Goal: Task Accomplishment & Management: Manage account settings

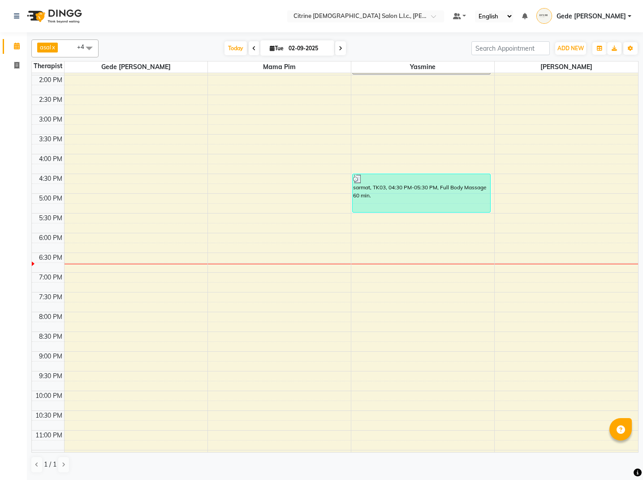
scroll to position [556, 0]
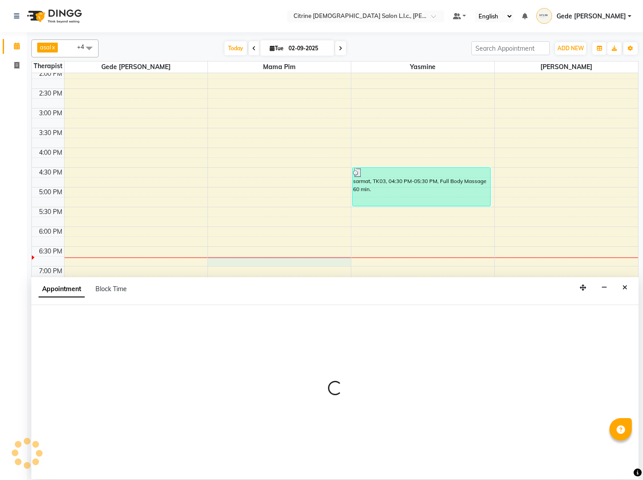
select select "70727"
select select "1125"
select select "tentative"
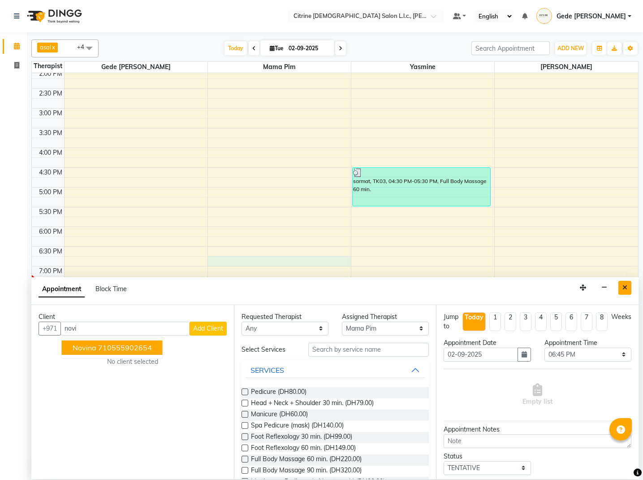
type input "novi"
click at [628, 287] on button "Close" at bounding box center [625, 288] width 13 height 14
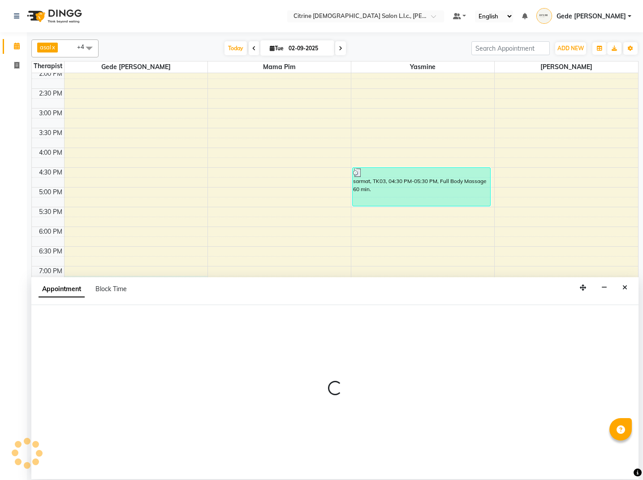
select select "70726"
select select "1155"
select select "tentative"
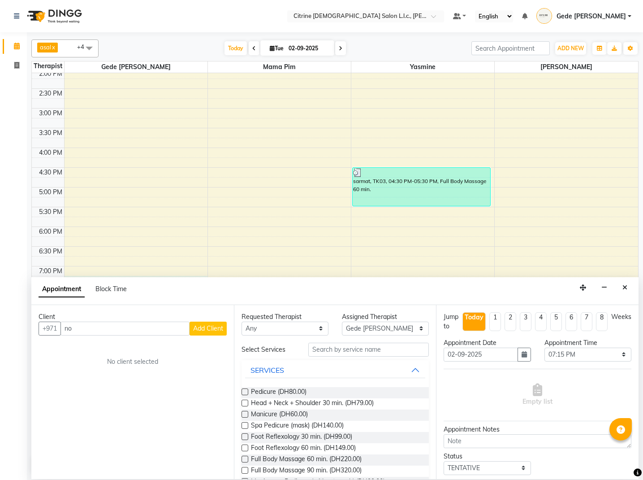
type input "n"
type input "m"
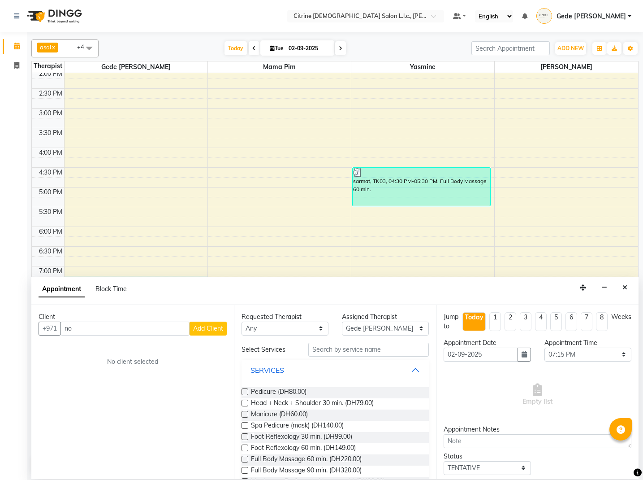
type input "n"
click at [88, 346] on span "novina" at bounding box center [85, 347] width 24 height 9
type input "710555902654"
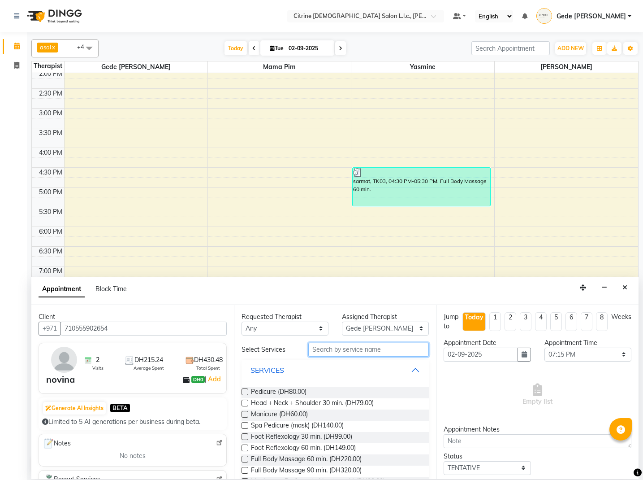
click at [341, 350] on input "text" at bounding box center [368, 350] width 121 height 14
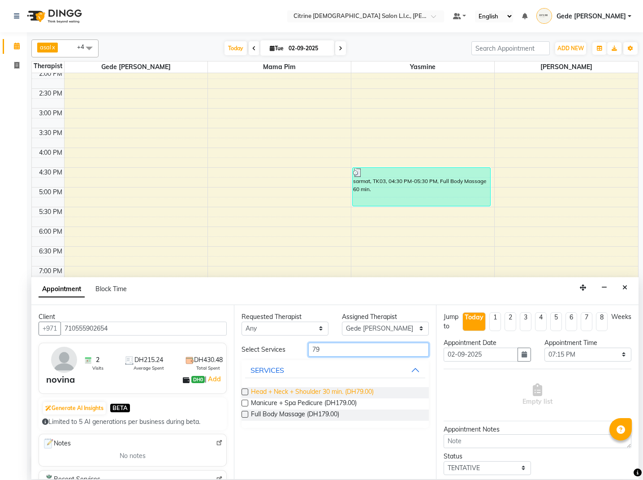
type input "79"
click at [321, 393] on span "Head + Neck + Shoulder 30 min. (DH79.00)" at bounding box center [312, 392] width 123 height 11
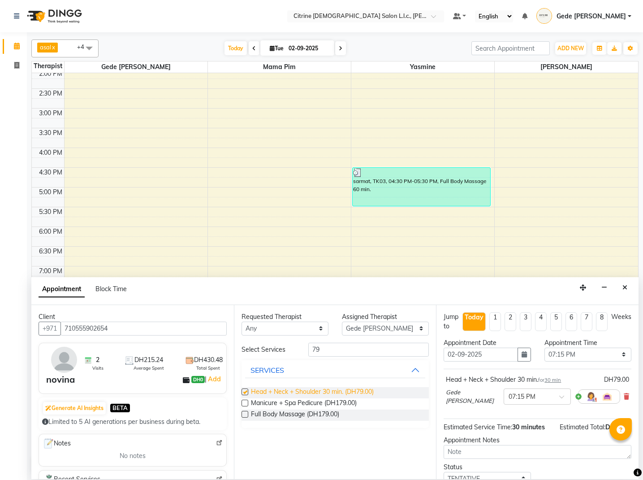
checkbox input "false"
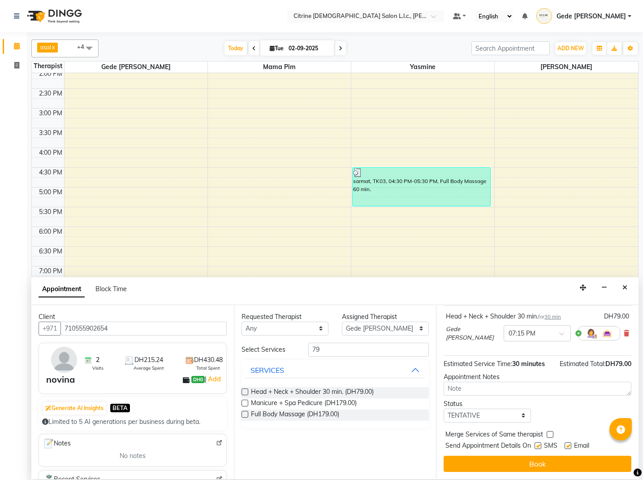
scroll to position [63, 0]
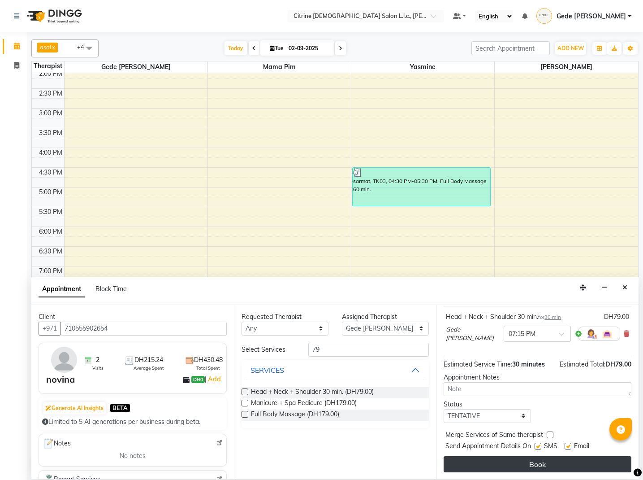
click at [520, 466] on button "Book" at bounding box center [538, 464] width 188 height 16
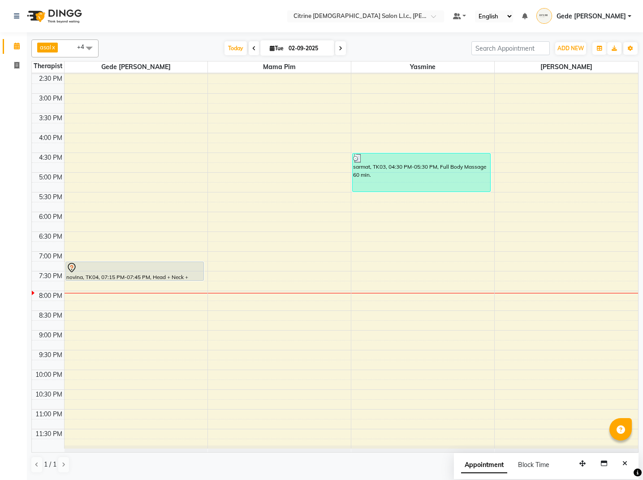
scroll to position [0, 0]
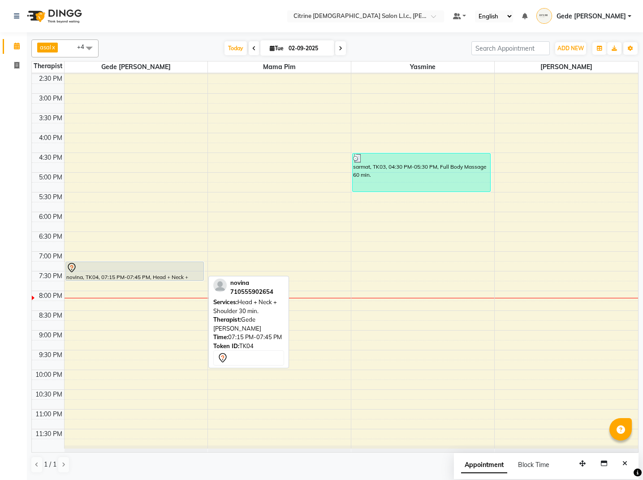
click at [143, 270] on div at bounding box center [134, 267] width 137 height 11
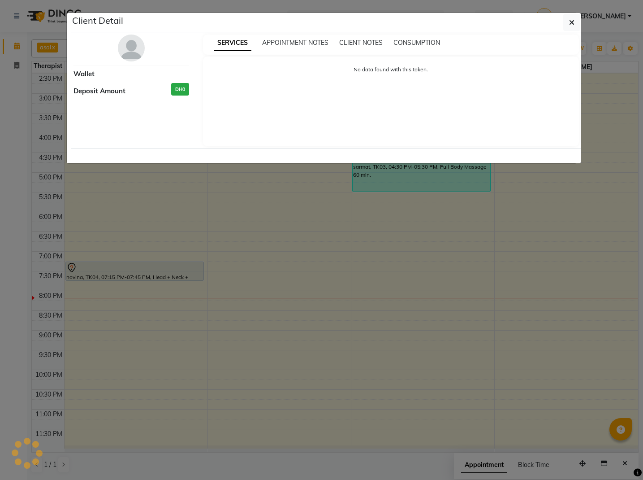
select select "7"
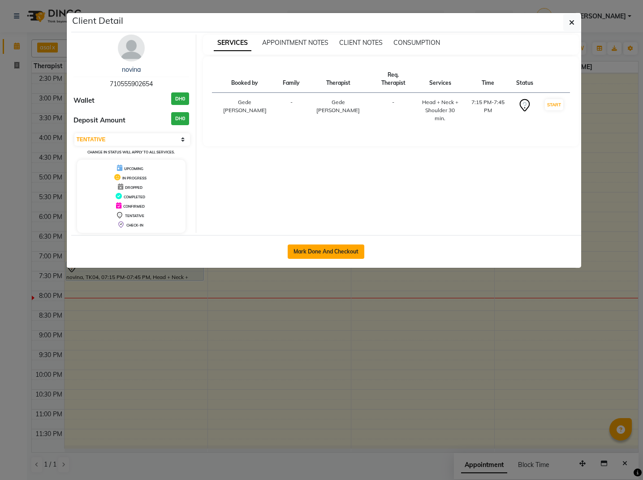
click at [359, 250] on button "Mark Done And Checkout" at bounding box center [326, 251] width 77 height 14
select select "service"
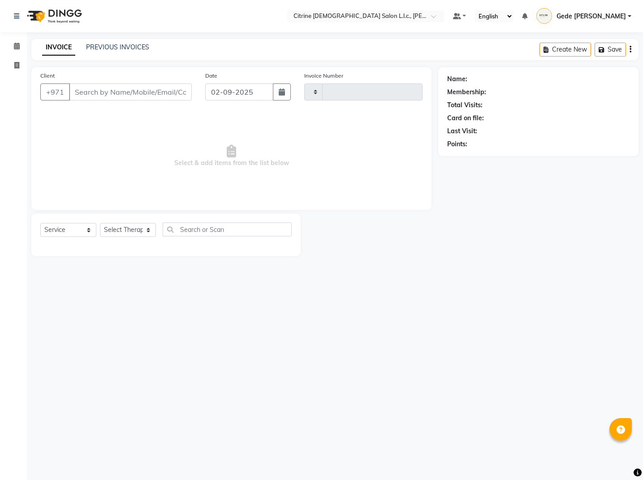
type input "0502"
select select "7896"
type input "710555902654"
select select "70726"
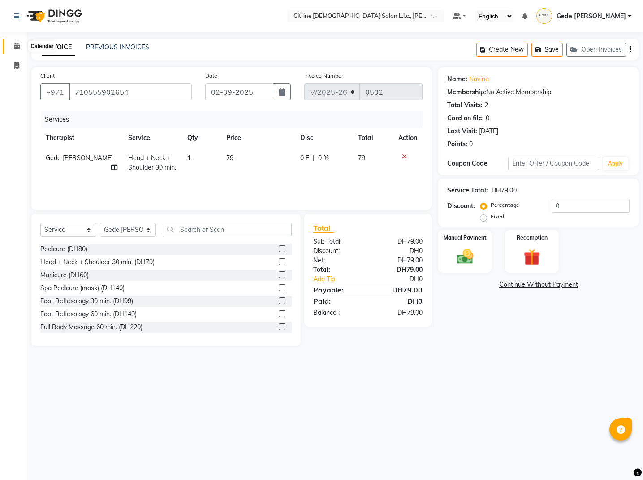
click at [19, 45] on icon at bounding box center [17, 46] width 6 height 7
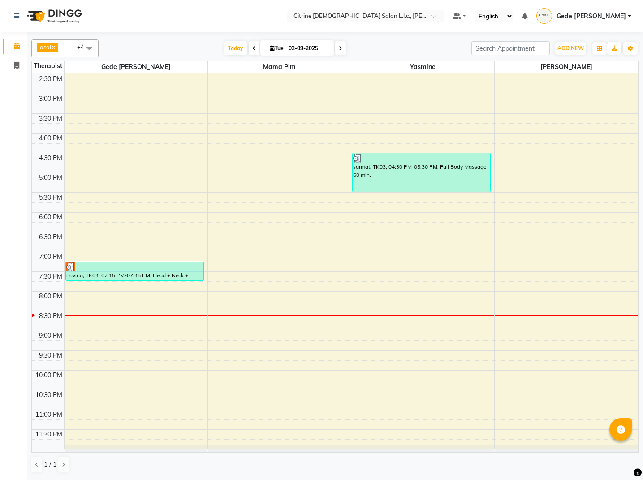
scroll to position [571, 0]
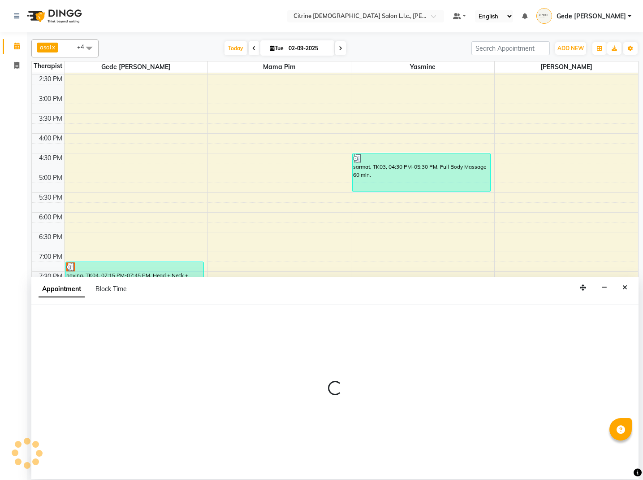
select select "88909"
select select "1245"
select select "tentative"
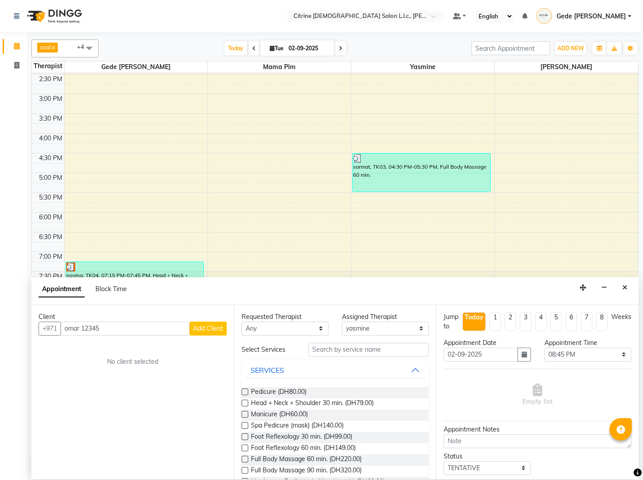
type input "omar 12345"
click at [197, 324] on span "Add Client" at bounding box center [208, 328] width 30 height 8
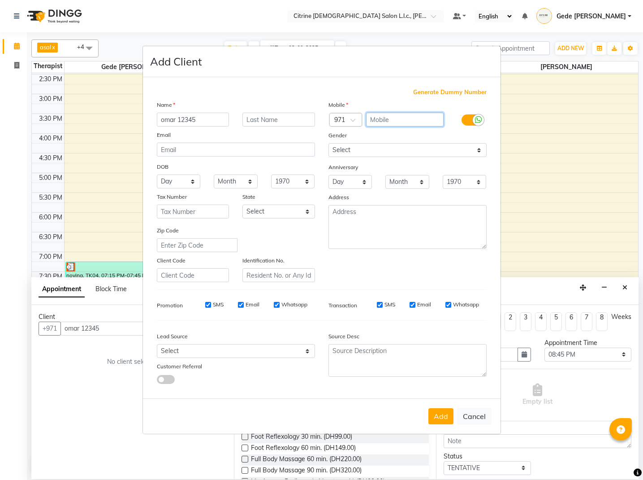
click at [400, 124] on input "text" at bounding box center [405, 120] width 78 height 14
click at [376, 121] on input "050799996706" at bounding box center [405, 120] width 78 height 14
type input "50799996706"
click at [443, 424] on button "Add" at bounding box center [441, 416] width 25 height 16
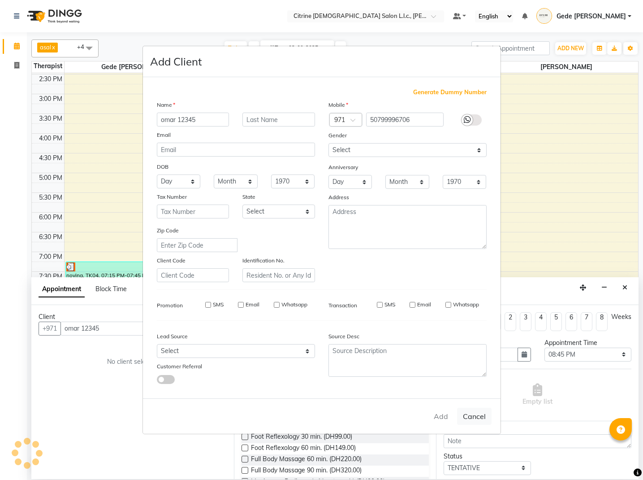
type input "50799996706"
select select
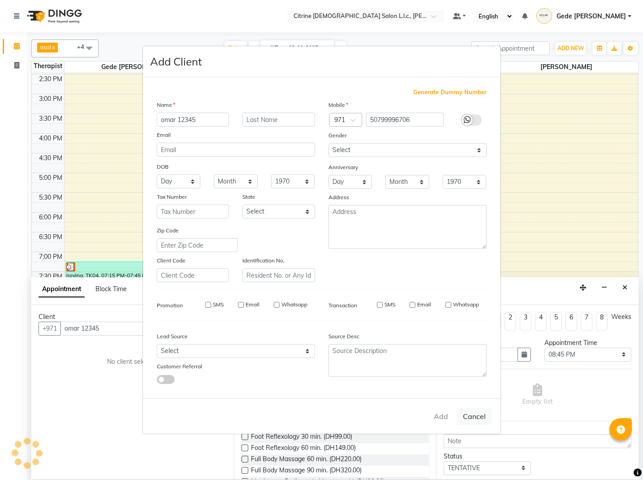
select select
checkbox input "false"
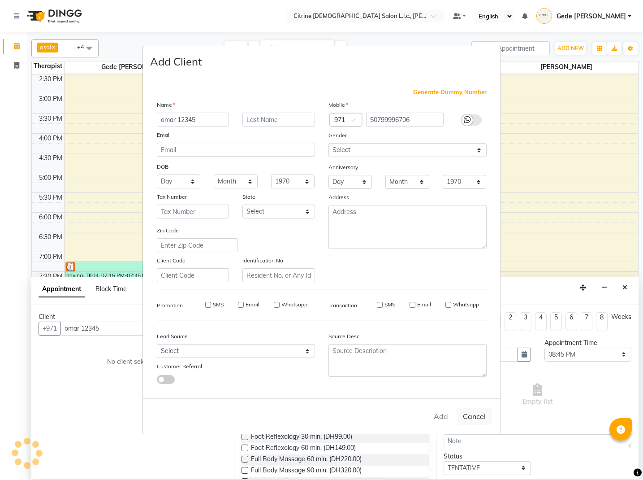
checkbox input "false"
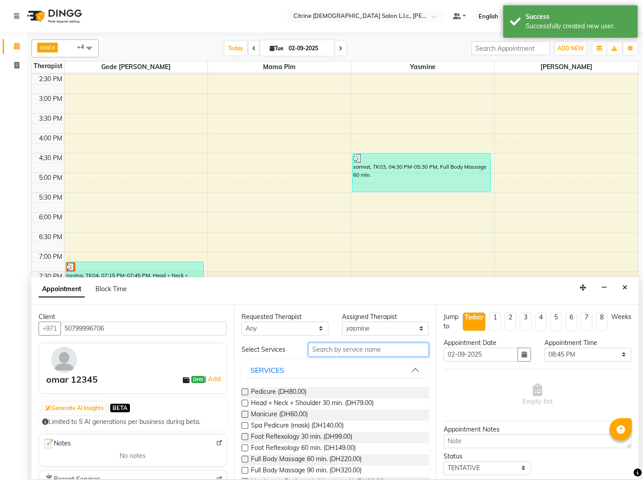
click at [327, 352] on input "text" at bounding box center [368, 350] width 121 height 14
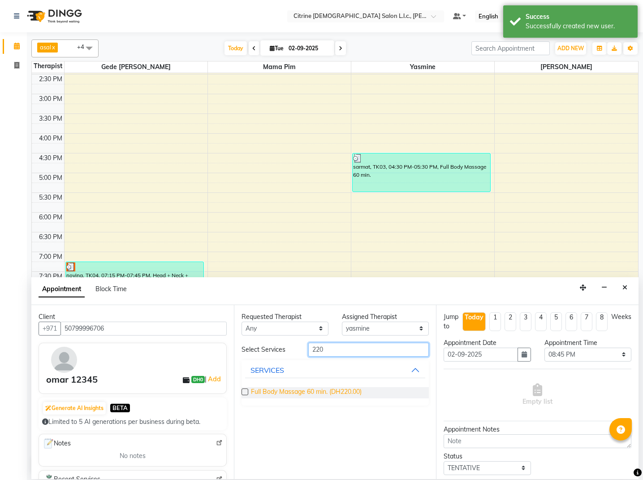
type input "220"
click at [305, 393] on span "Full Body Massage 60 min. (DH220.00)" at bounding box center [306, 392] width 111 height 11
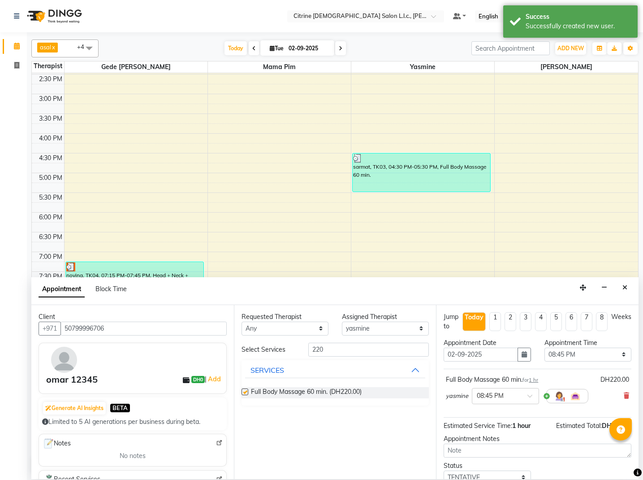
checkbox input "false"
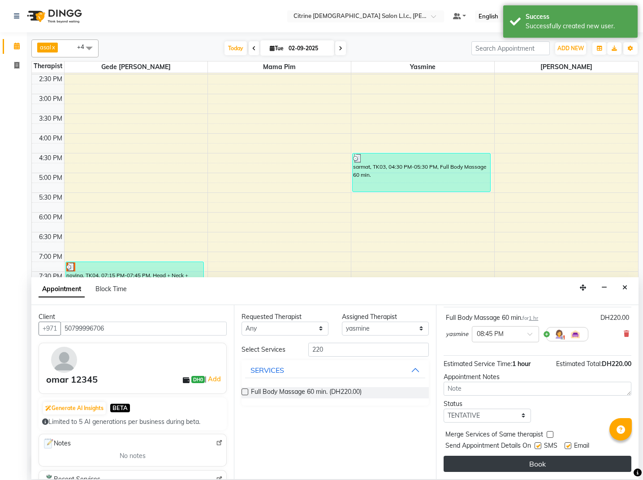
scroll to position [62, 0]
click at [544, 465] on button "Book" at bounding box center [538, 463] width 188 height 16
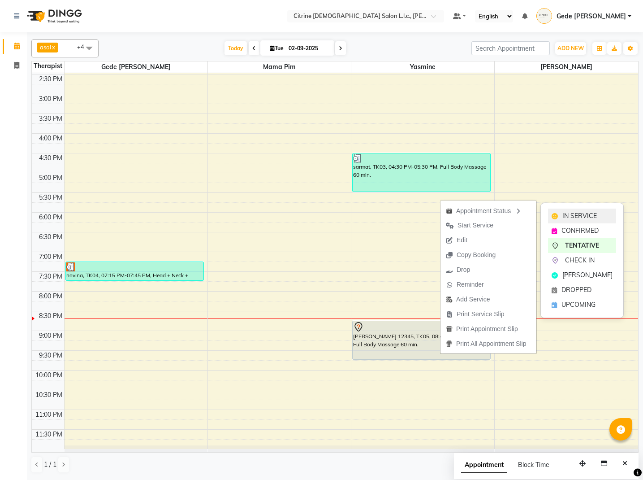
click at [573, 217] on span "IN SERVICE" at bounding box center [580, 215] width 35 height 9
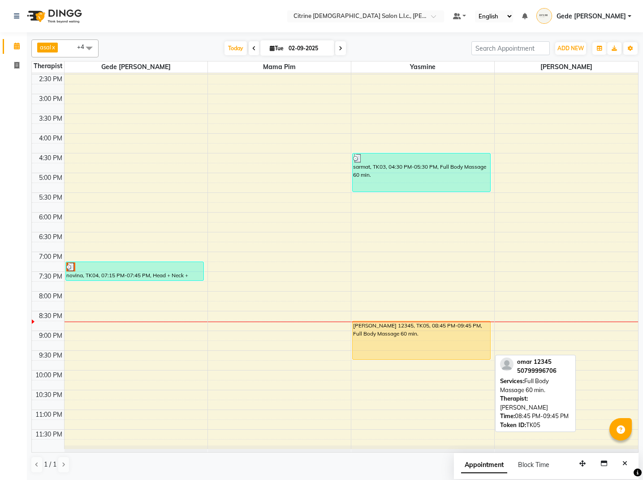
scroll to position [571, 0]
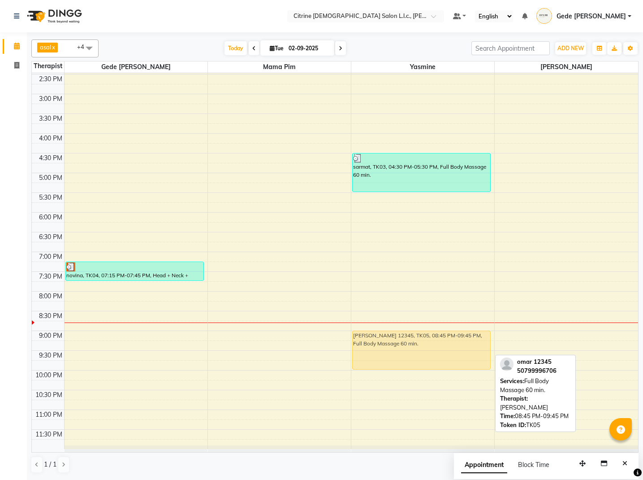
drag, startPoint x: 402, startPoint y: 338, endPoint x: 399, endPoint y: 344, distance: 6.4
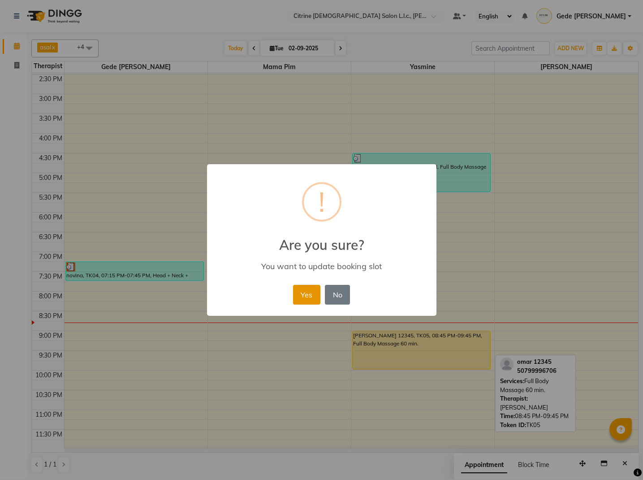
click at [295, 295] on button "Yes" at bounding box center [306, 295] width 27 height 20
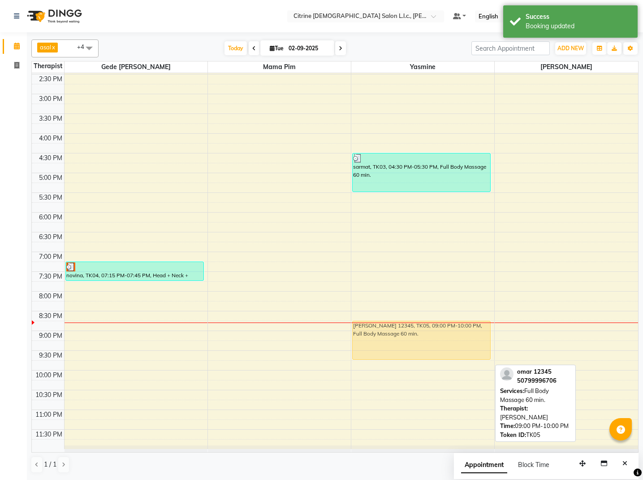
drag, startPoint x: 409, startPoint y: 337, endPoint x: 409, endPoint y: 332, distance: 5.4
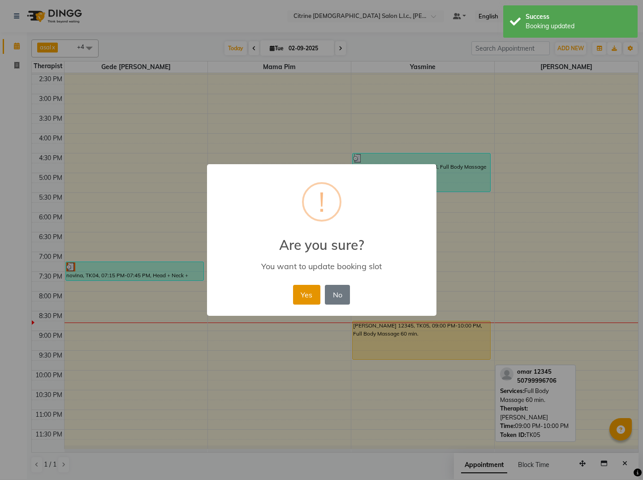
click at [299, 301] on button "Yes" at bounding box center [306, 295] width 27 height 20
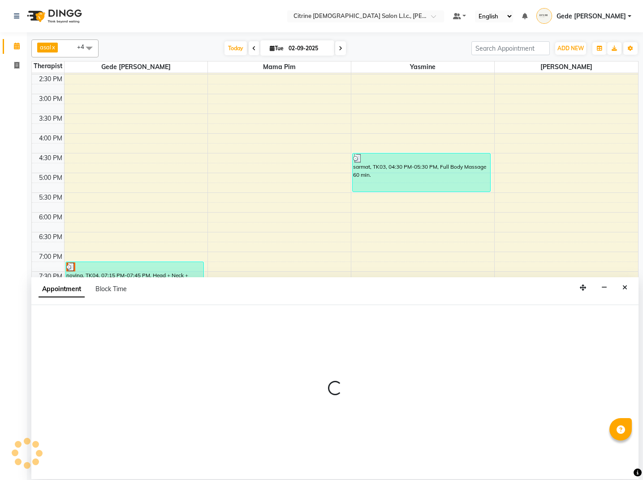
select select "70727"
select select "1290"
select select "tentative"
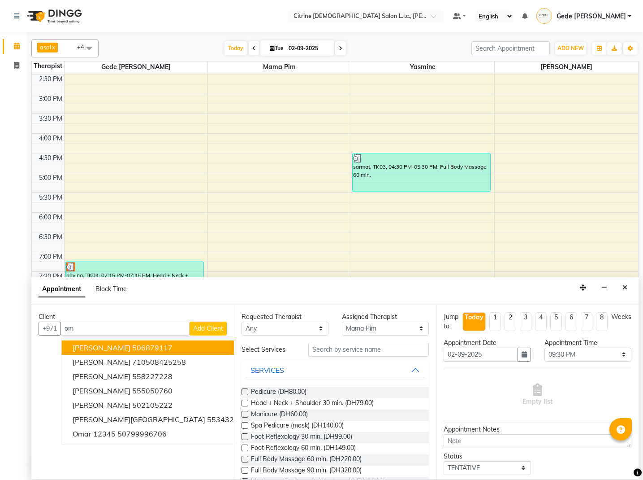
type input "o"
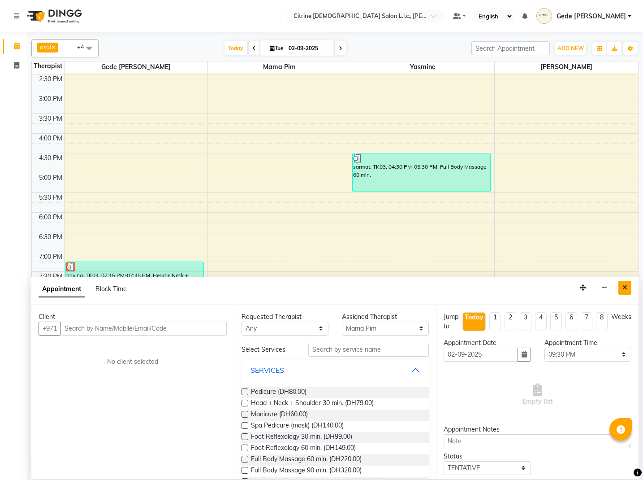
click at [626, 289] on icon "Close" at bounding box center [625, 287] width 5 height 6
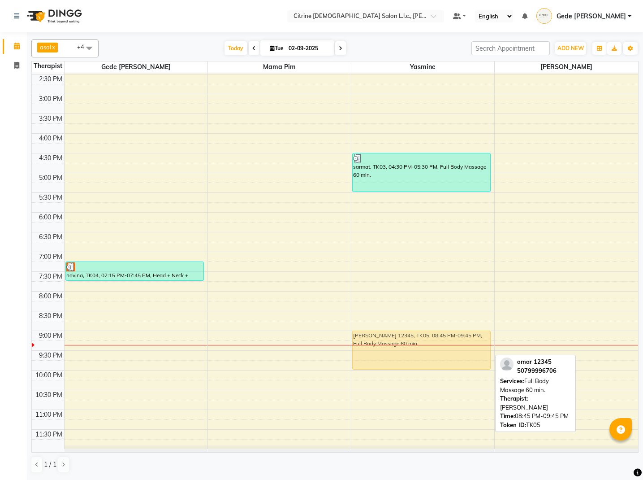
drag, startPoint x: 416, startPoint y: 346, endPoint x: 417, endPoint y: 354, distance: 8.6
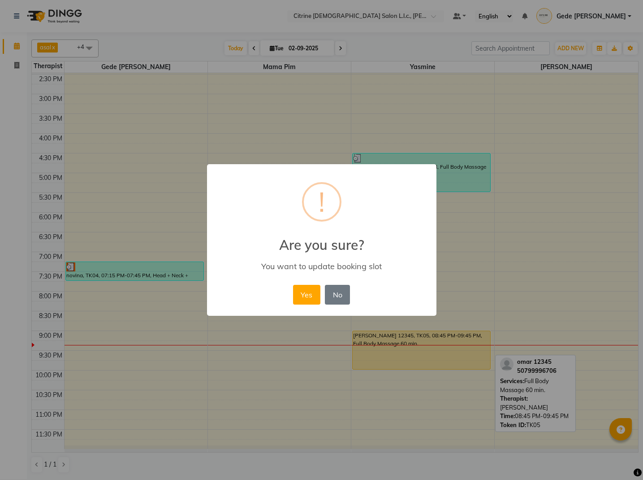
click at [292, 296] on div "Yes No No" at bounding box center [321, 294] width 61 height 24
click at [299, 297] on button "Yes" at bounding box center [306, 295] width 27 height 20
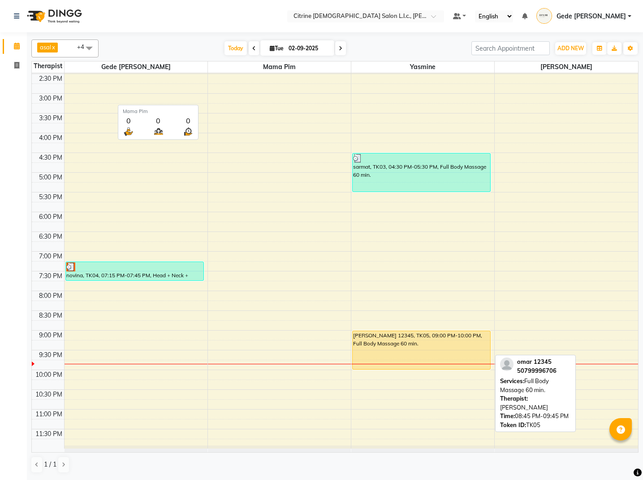
scroll to position [0, 0]
click at [75, 0] on nav "Select Location × Citrine [DEMOGRAPHIC_DATA] Salon L.l.c., [PERSON_NAME] Defaul…" at bounding box center [321, 16] width 643 height 32
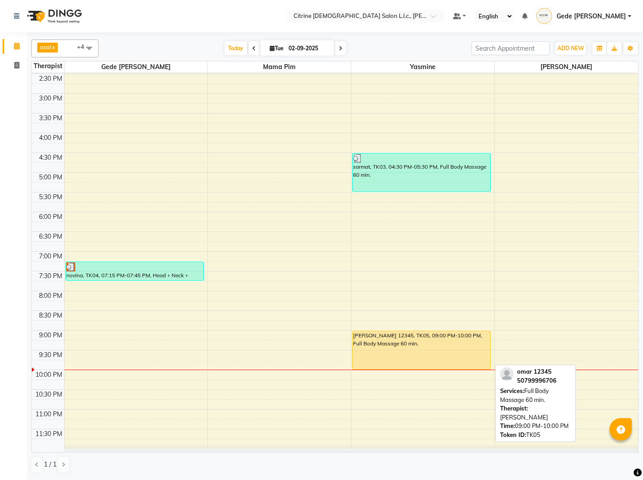
click at [447, 342] on div "[PERSON_NAME] 12345, TK05, 09:00 PM-10:00 PM, Full Body Massage 60 min." at bounding box center [422, 350] width 138 height 38
click at [452, 347] on div "[PERSON_NAME] 12345, TK05, 09:00 PM-10:00 PM, Full Body Massage 60 min." at bounding box center [422, 350] width 138 height 38
select select "1"
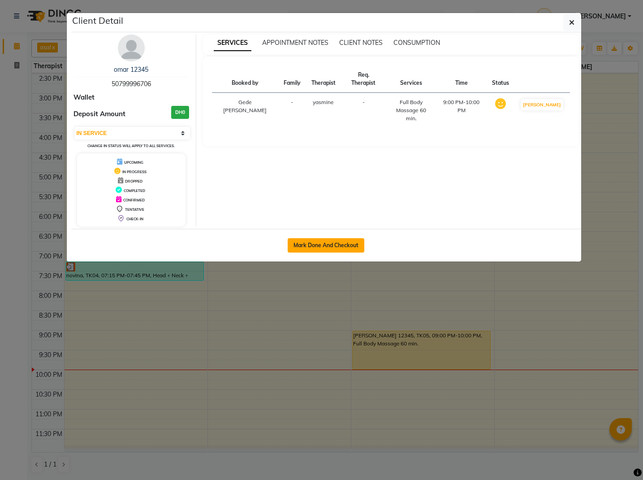
click at [330, 243] on button "Mark Done And Checkout" at bounding box center [326, 245] width 77 height 14
select select "service"
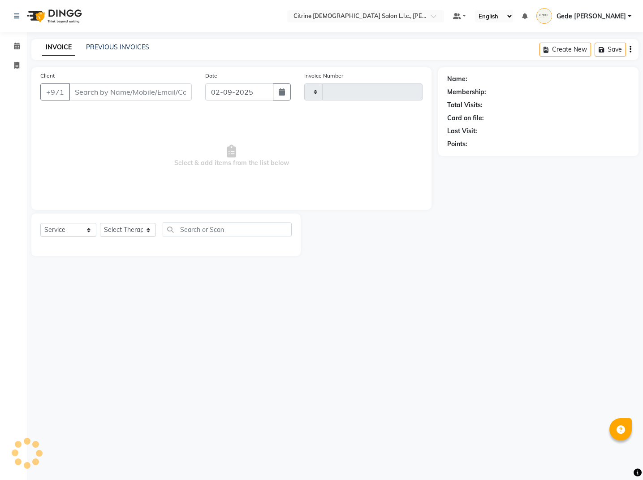
type input "0502"
select select "7896"
type input "50799996706"
select select "88909"
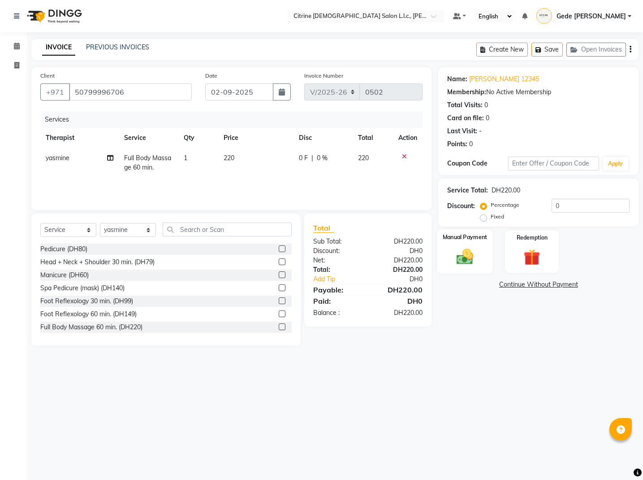
click at [468, 257] on img at bounding box center [465, 257] width 28 height 20
click at [512, 286] on span "CARD" at bounding box center [512, 285] width 19 height 10
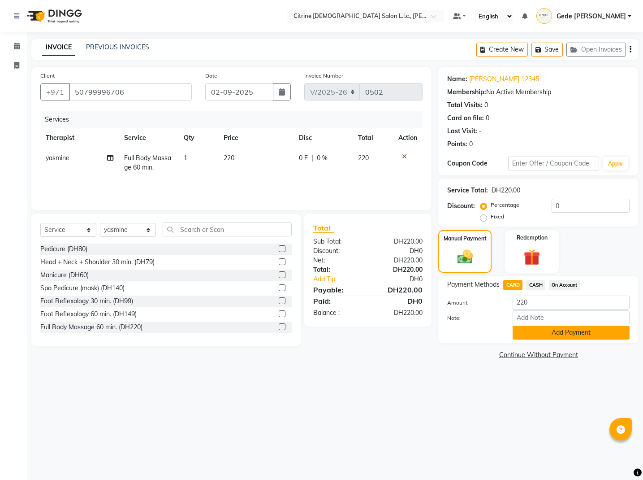
click at [527, 331] on button "Add Payment" at bounding box center [571, 332] width 117 height 14
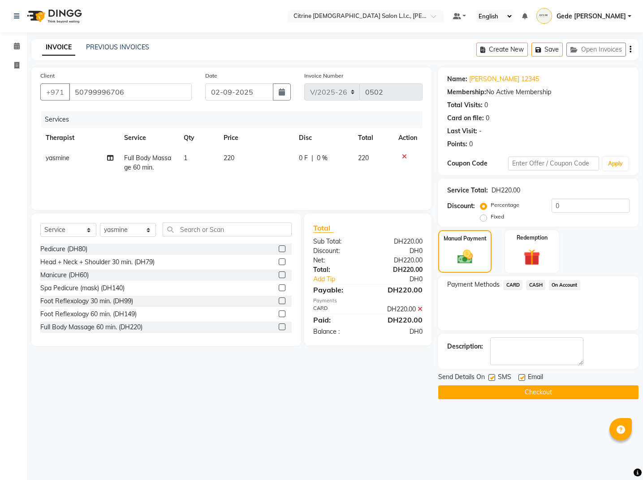
click at [507, 390] on button "Checkout" at bounding box center [538, 392] width 200 height 14
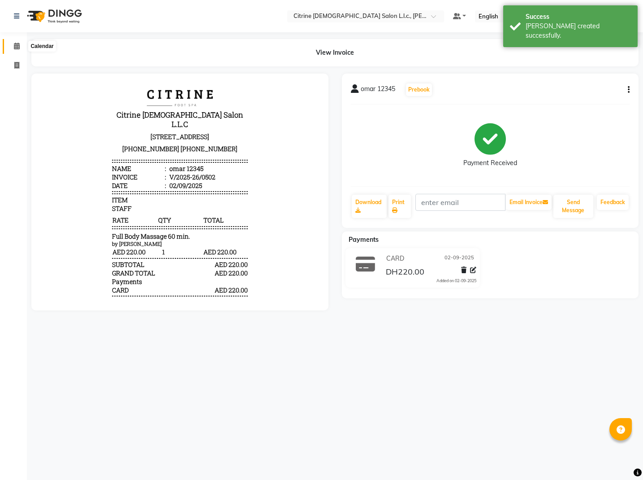
click at [17, 50] on span at bounding box center [17, 46] width 16 height 10
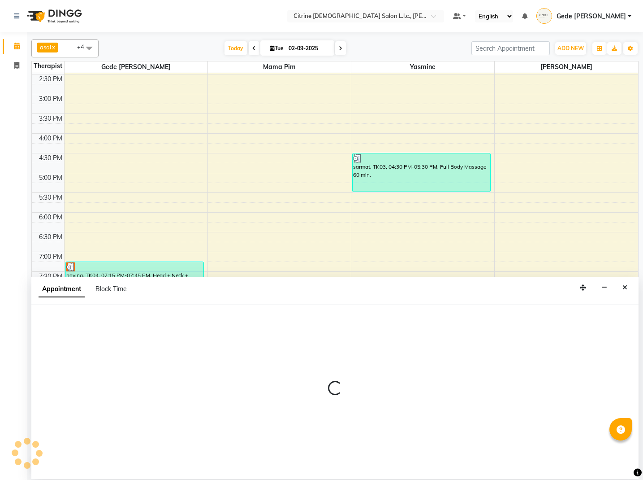
select select "70726"
select select "1350"
select select "tentative"
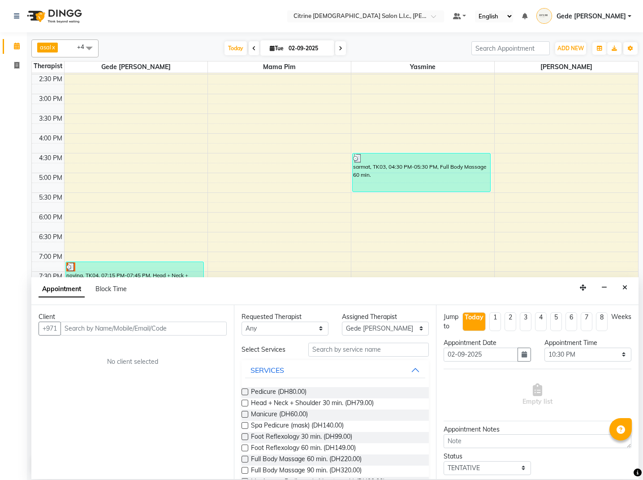
click at [626, 287] on icon "Close" at bounding box center [625, 287] width 5 height 6
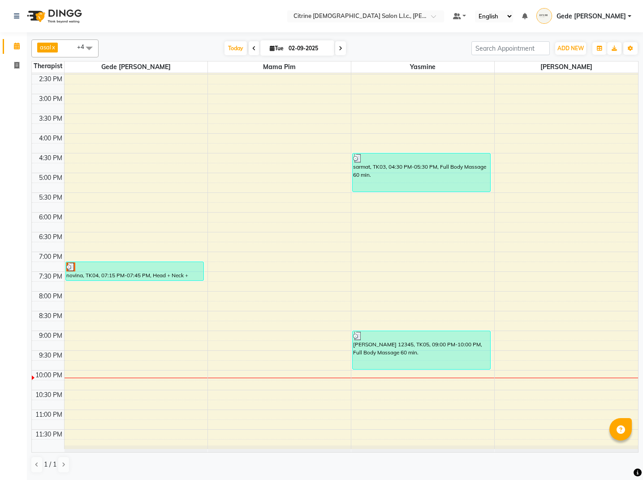
select select "70726"
select select "tentative"
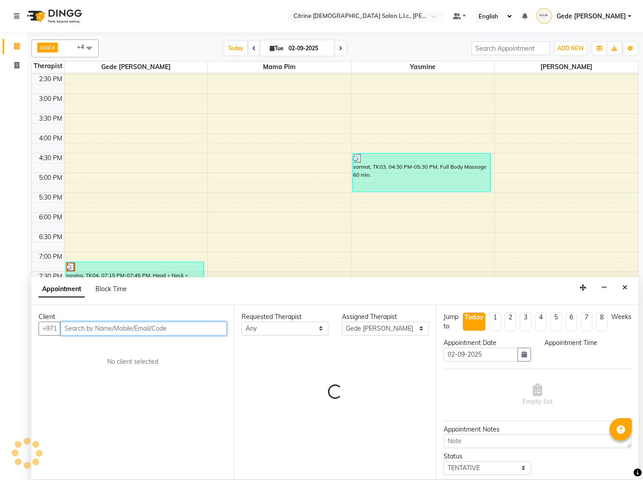
select select "1335"
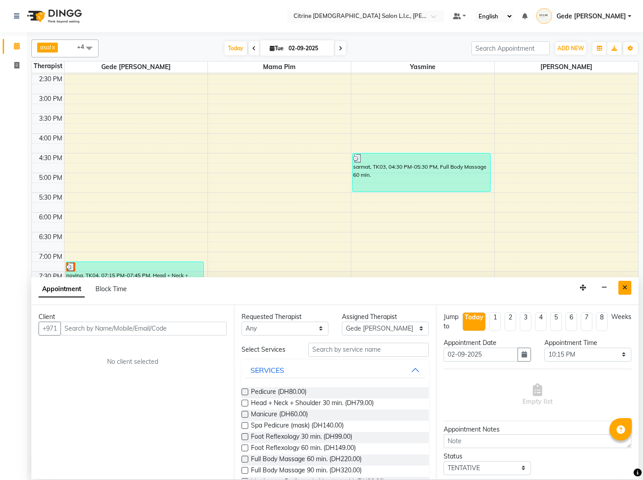
click at [627, 289] on icon "Close" at bounding box center [625, 287] width 5 height 6
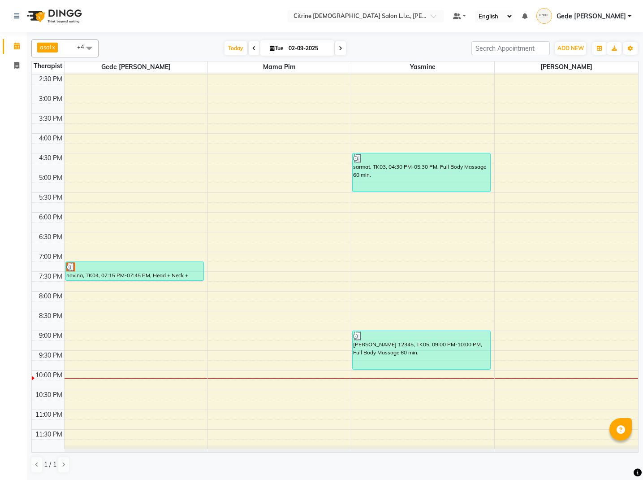
select select "88909"
select select "tentative"
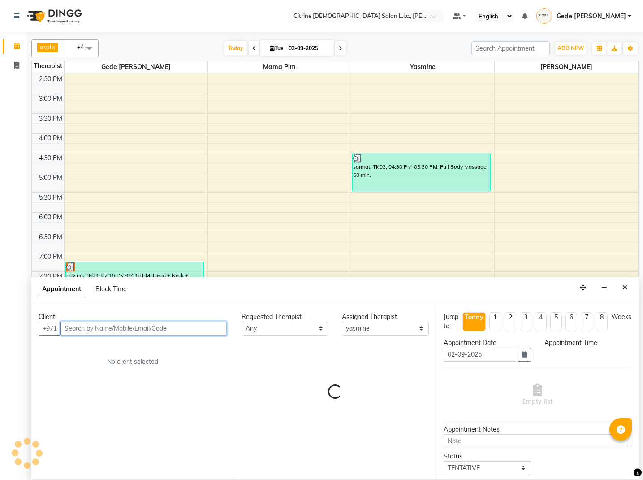
select select "1335"
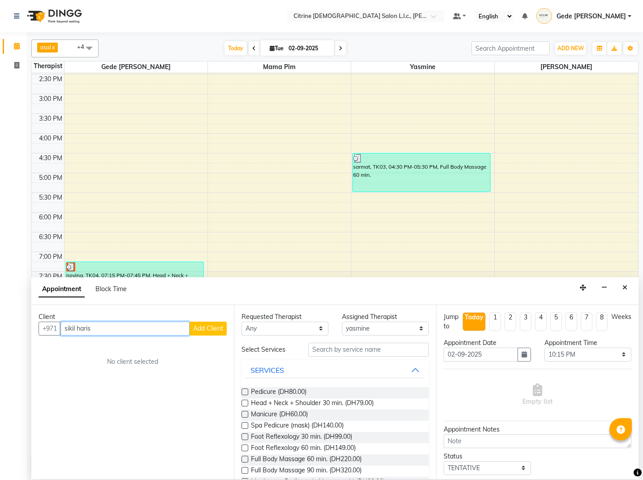
type input "sikil haris"
click at [197, 331] on span "Add Client" at bounding box center [208, 328] width 30 height 8
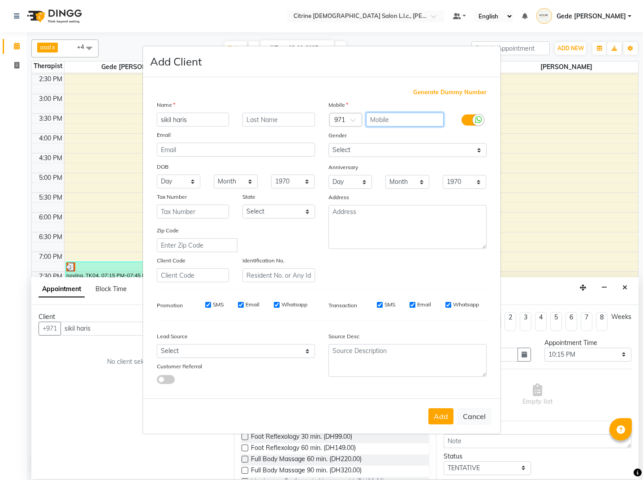
click at [397, 121] on input "text" at bounding box center [405, 120] width 78 height 14
click at [373, 122] on input "0552322952" at bounding box center [405, 120] width 78 height 14
type input "552322952"
click at [433, 413] on button "Add" at bounding box center [441, 416] width 25 height 16
type input "552322952"
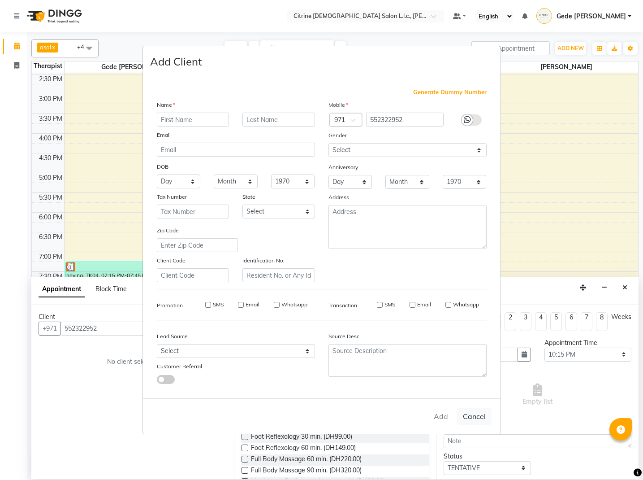
select select
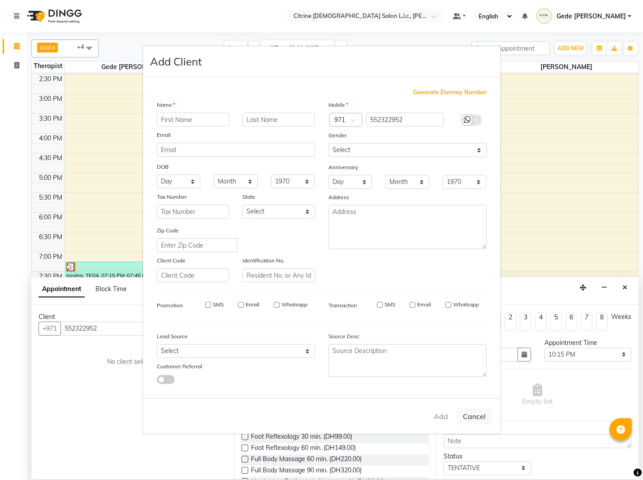
select select
checkbox input "false"
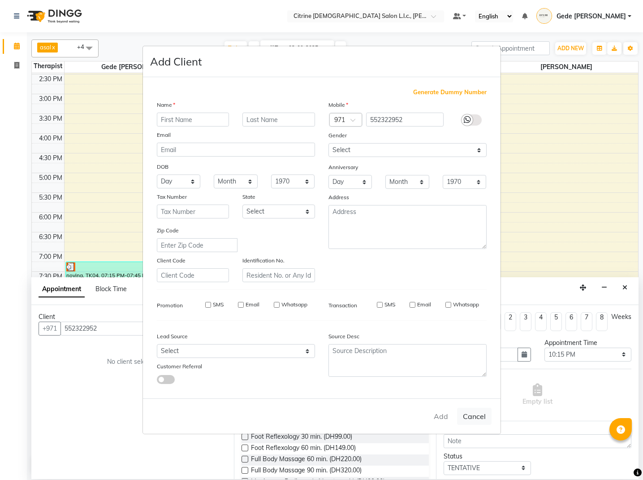
checkbox input "false"
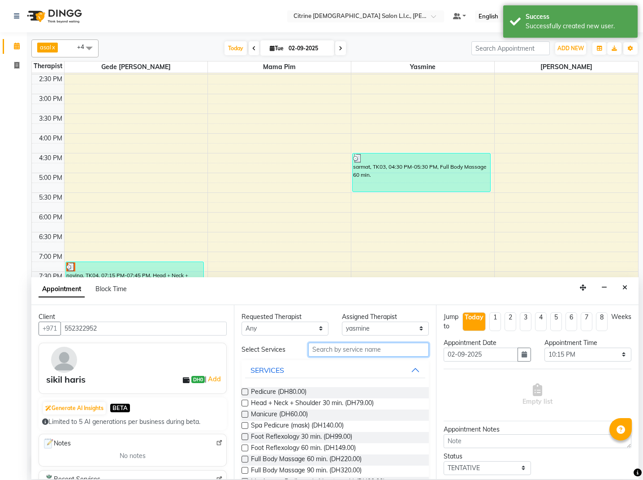
click at [344, 350] on input "text" at bounding box center [368, 350] width 121 height 14
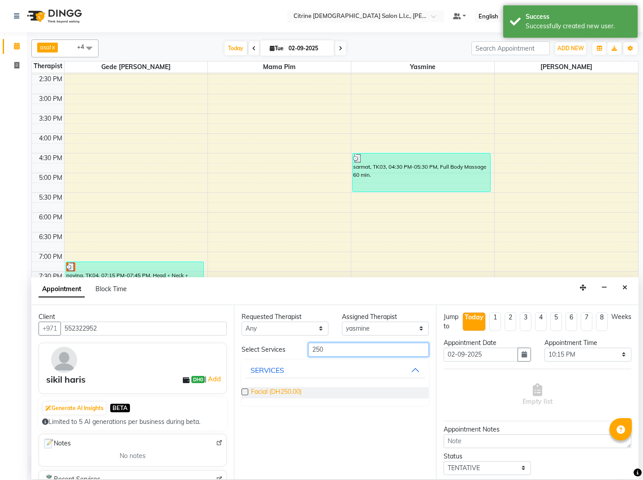
type input "250"
click at [278, 390] on span "Facial (DH250.00)" at bounding box center [276, 392] width 51 height 11
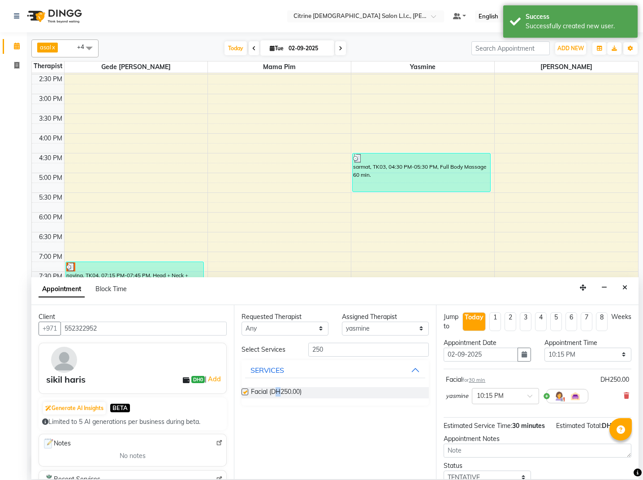
checkbox input "false"
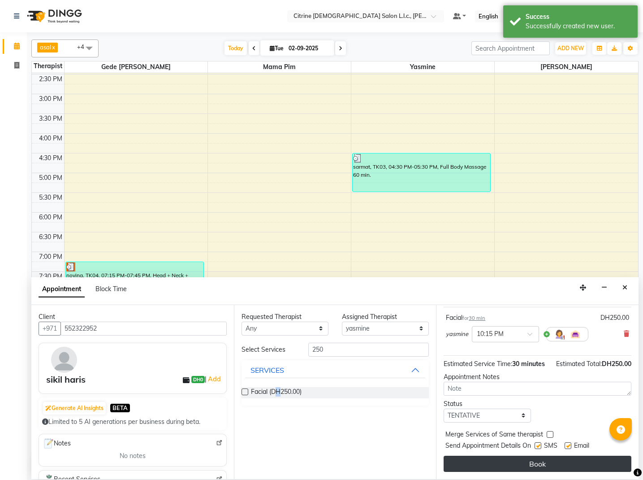
scroll to position [62, 0]
click at [507, 462] on button "Book" at bounding box center [538, 463] width 188 height 16
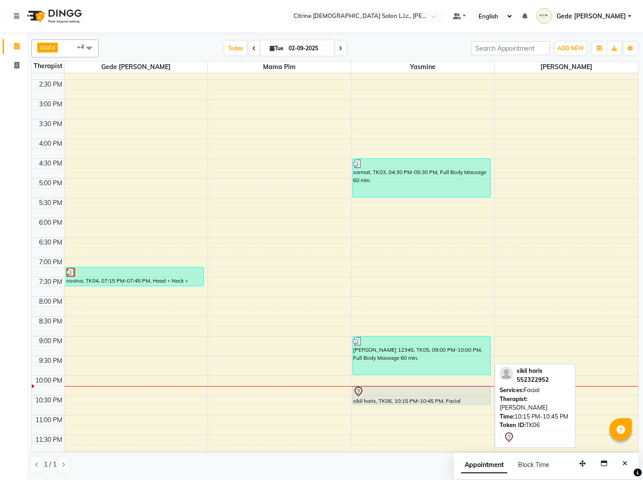
scroll to position [0, 0]
click at [392, 399] on div "sikil haris, TK06, 10:15 PM-10:45 PM, Facial" at bounding box center [422, 395] width 138 height 18
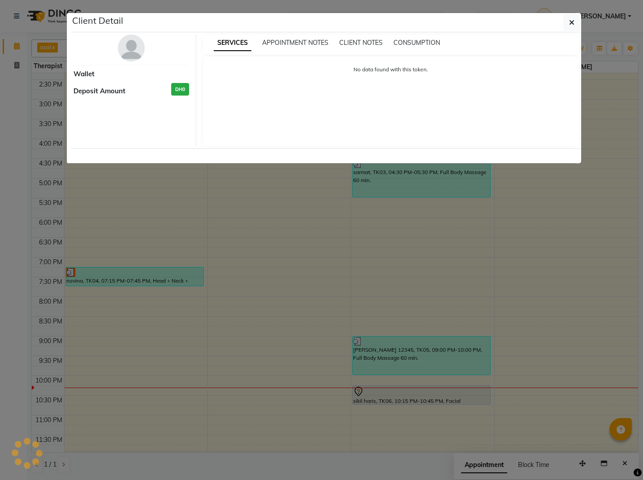
select select "7"
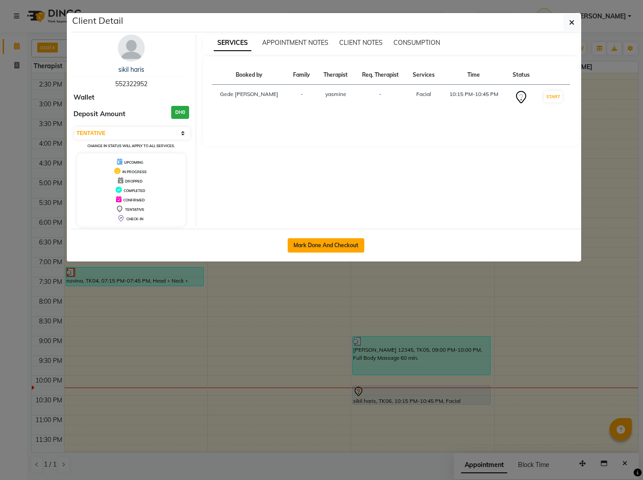
click at [327, 241] on button "Mark Done And Checkout" at bounding box center [326, 245] width 77 height 14
select select "service"
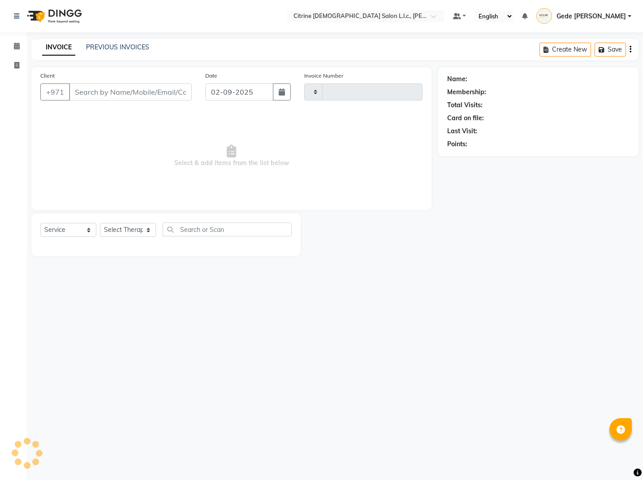
type input "0503"
select select "7896"
type input "552322952"
select select "88909"
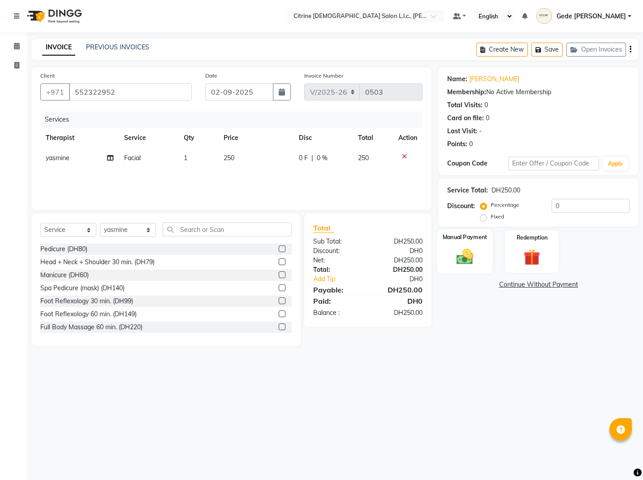
click at [464, 254] on img at bounding box center [465, 257] width 28 height 20
click at [531, 286] on span "CASH" at bounding box center [535, 285] width 19 height 10
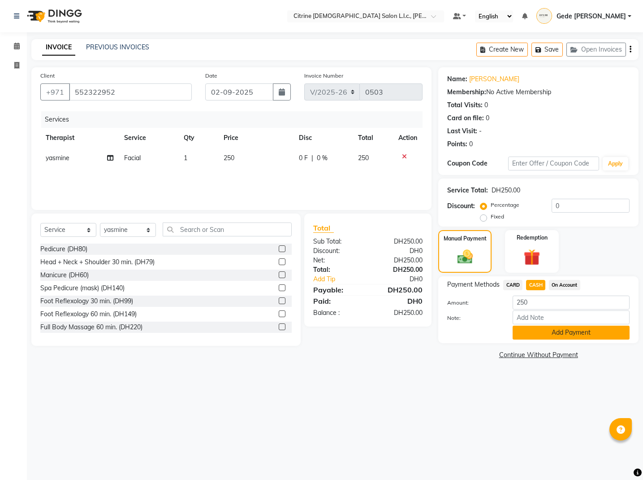
click at [545, 332] on button "Add Payment" at bounding box center [571, 332] width 117 height 14
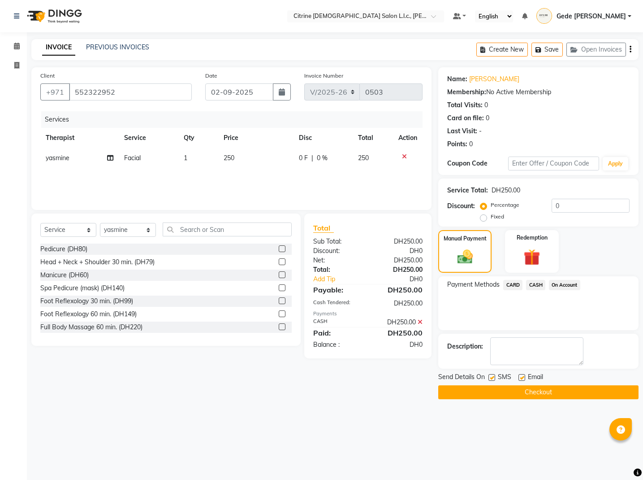
click at [552, 393] on button "Checkout" at bounding box center [538, 392] width 200 height 14
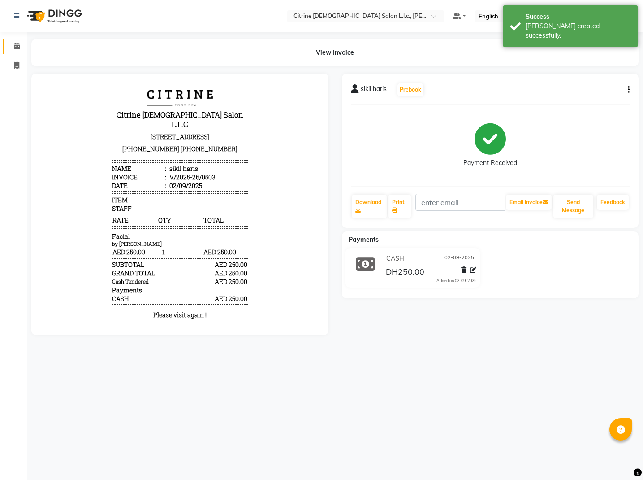
click at [18, 44] on icon at bounding box center [17, 46] width 6 height 7
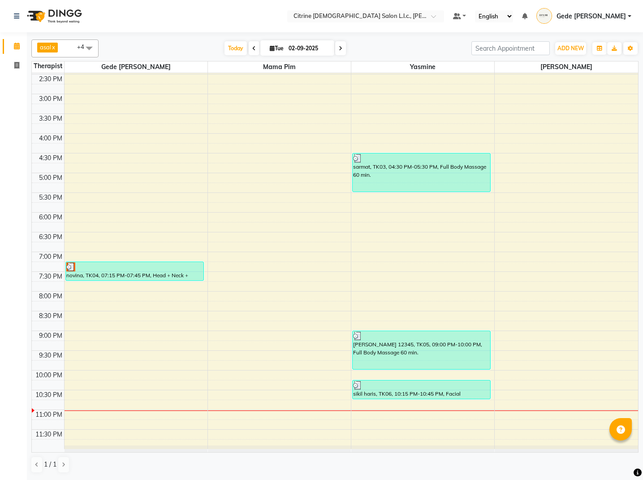
click at [340, 49] on span at bounding box center [340, 48] width 11 height 14
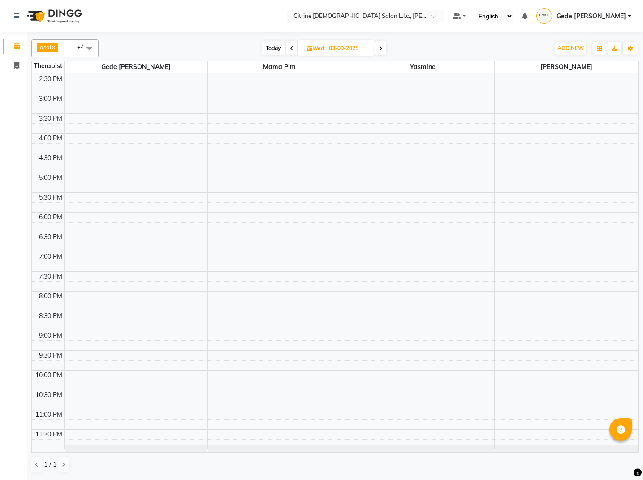
scroll to position [571, 0]
click at [288, 50] on span at bounding box center [291, 48] width 11 height 14
type input "02-09-2025"
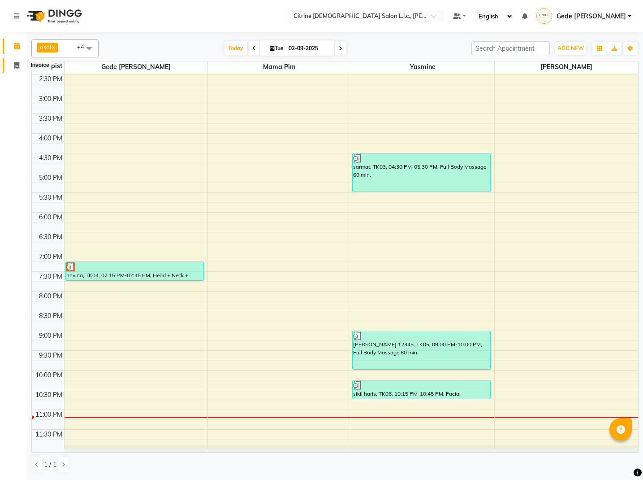
click at [17, 62] on icon at bounding box center [16, 65] width 5 height 7
select select "service"
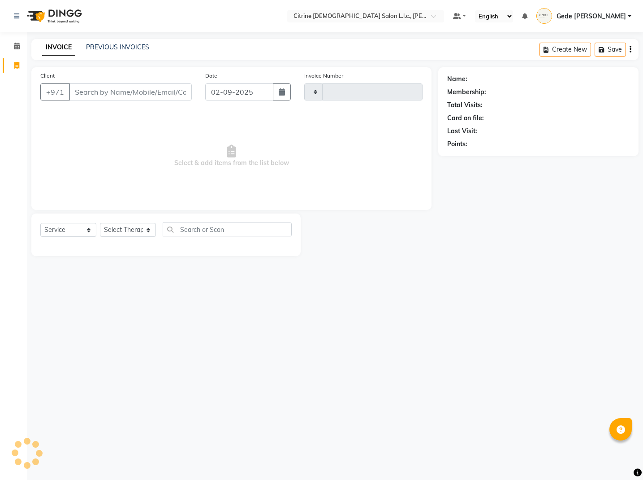
type input "0504"
select select "7896"
click at [18, 51] on span at bounding box center [17, 46] width 16 height 10
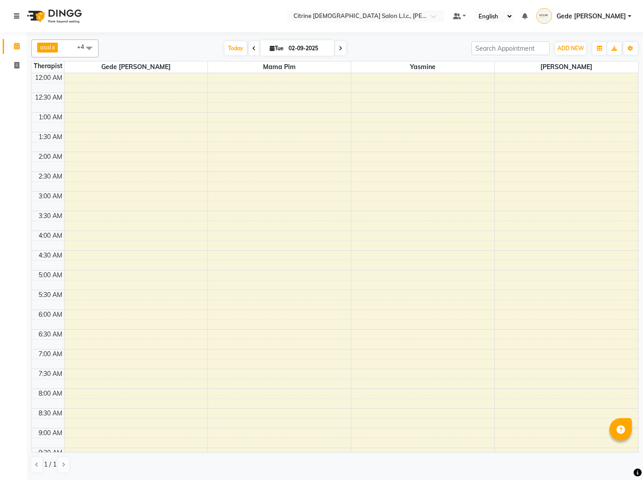
click at [19, 19] on link at bounding box center [18, 16] width 9 height 25
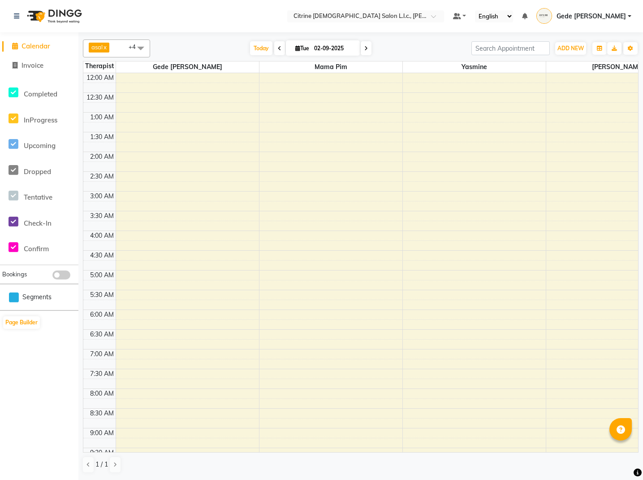
click at [584, 16] on span "Gede [PERSON_NAME]" at bounding box center [591, 16] width 69 height 9
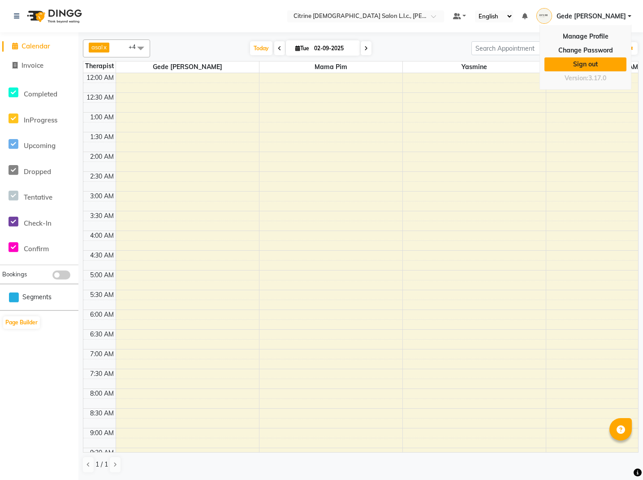
click at [587, 63] on link "Sign out" at bounding box center [586, 64] width 82 height 14
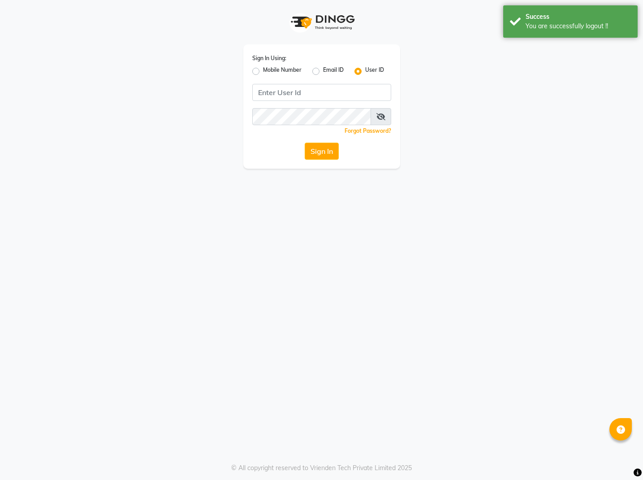
click at [383, 92] on input "Username" at bounding box center [321, 92] width 139 height 17
type input "[EMAIL_ADDRESS][PERSON_NAME][DOMAIN_NAME]"
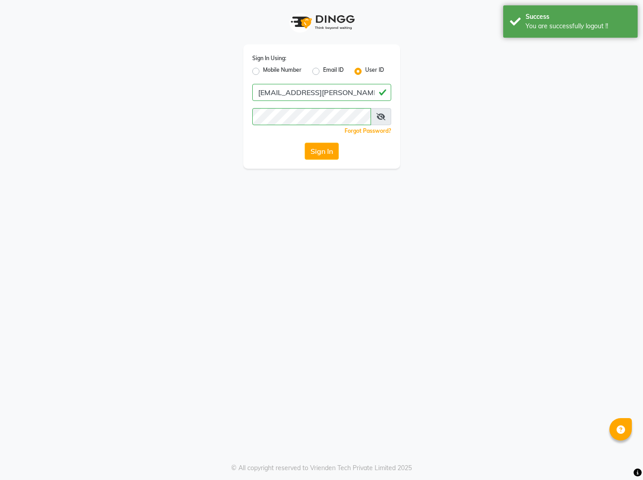
click at [323, 73] on label "Email ID" at bounding box center [333, 71] width 21 height 11
click at [323, 72] on input "Email ID" at bounding box center [326, 69] width 6 height 6
radio input "true"
radio input "false"
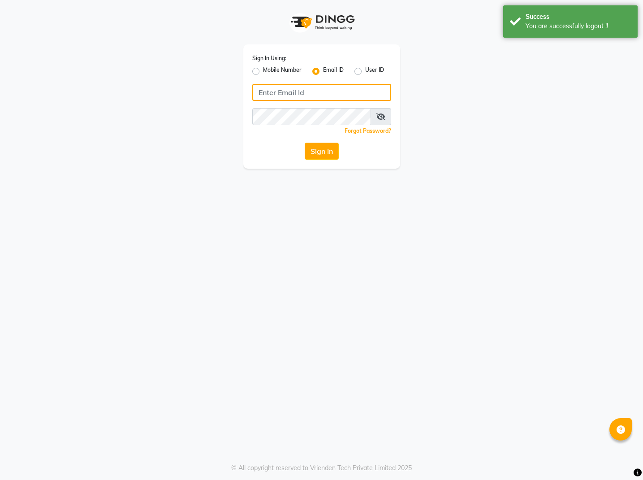
click at [296, 92] on input "Username" at bounding box center [321, 92] width 139 height 17
type input "[EMAIL_ADDRESS][PERSON_NAME][DOMAIN_NAME]"
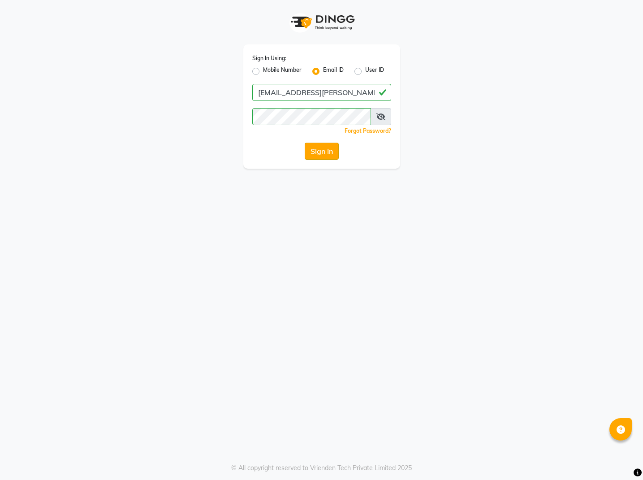
click at [334, 157] on button "Sign In" at bounding box center [322, 151] width 34 height 17
